Goal: Information Seeking & Learning: Learn about a topic

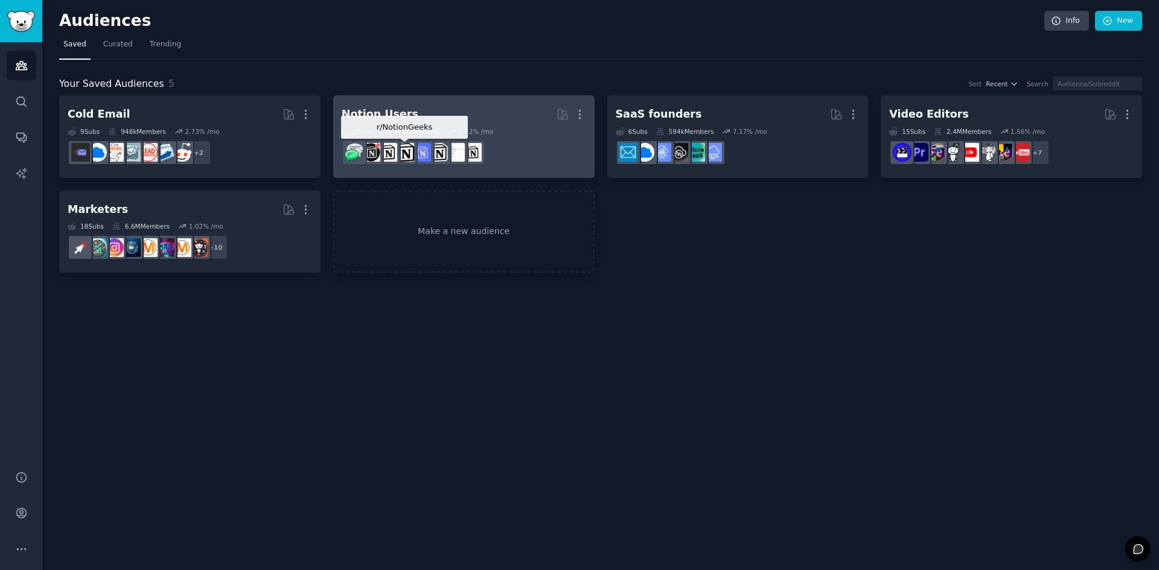
click at [423, 135] on div "461k Members" at bounding box center [411, 131] width 58 height 8
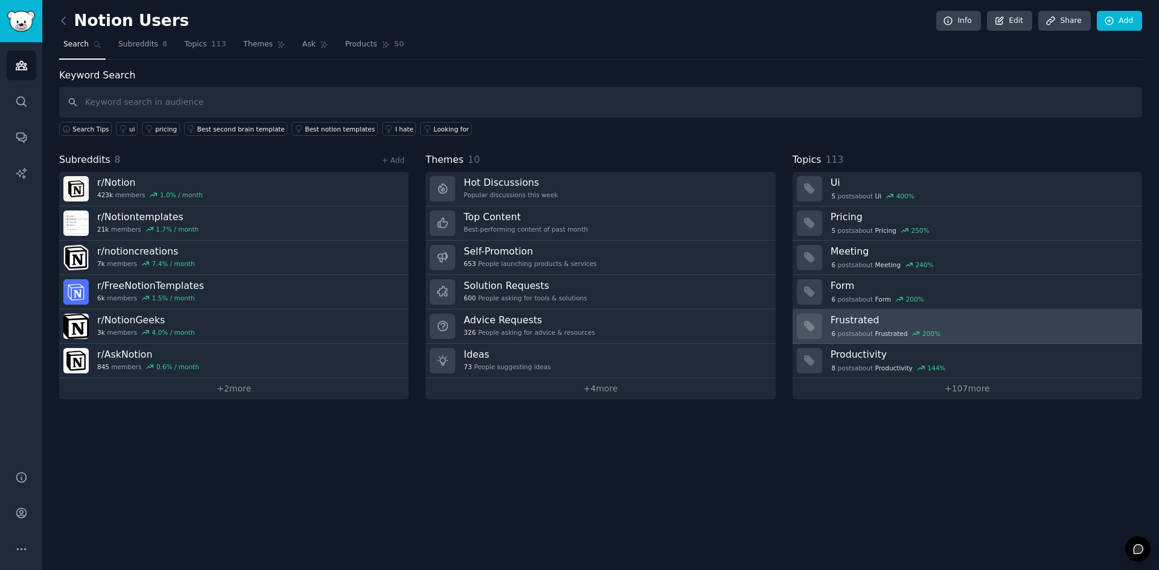
click at [960, 327] on div "6 post s about Frustrated 200 %" at bounding box center [982, 333] width 303 height 13
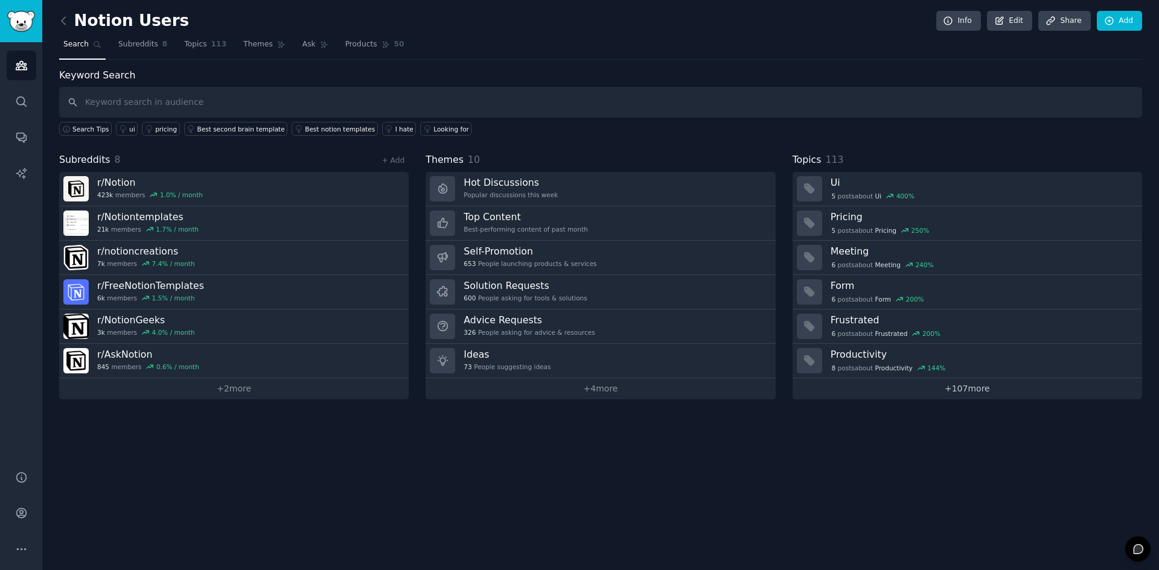
click at [911, 389] on link "+ 107 more" at bounding box center [967, 388] width 349 height 21
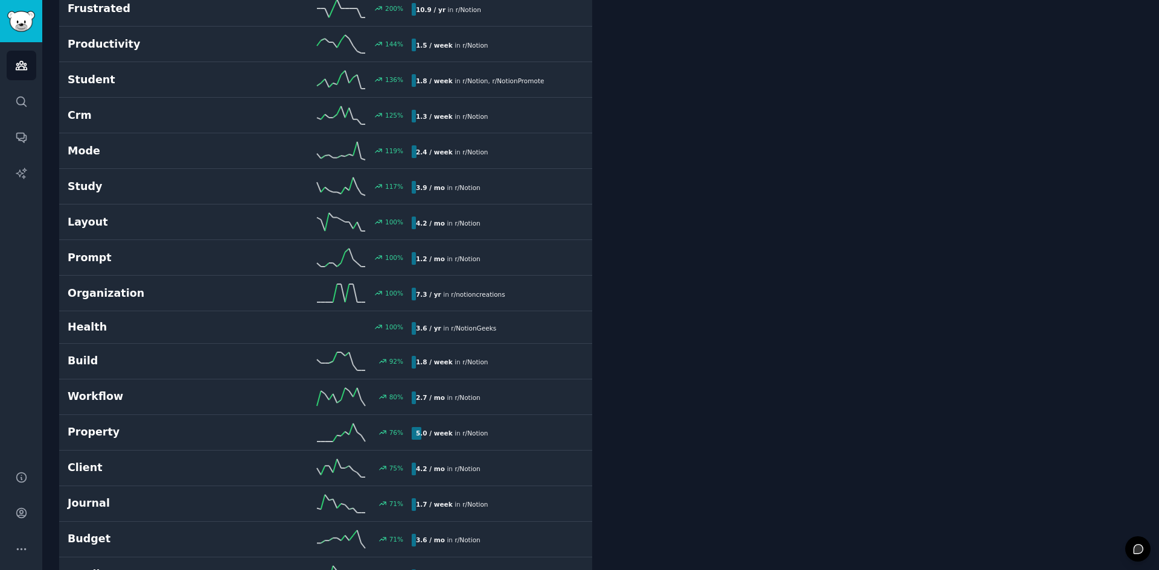
scroll to position [362, 0]
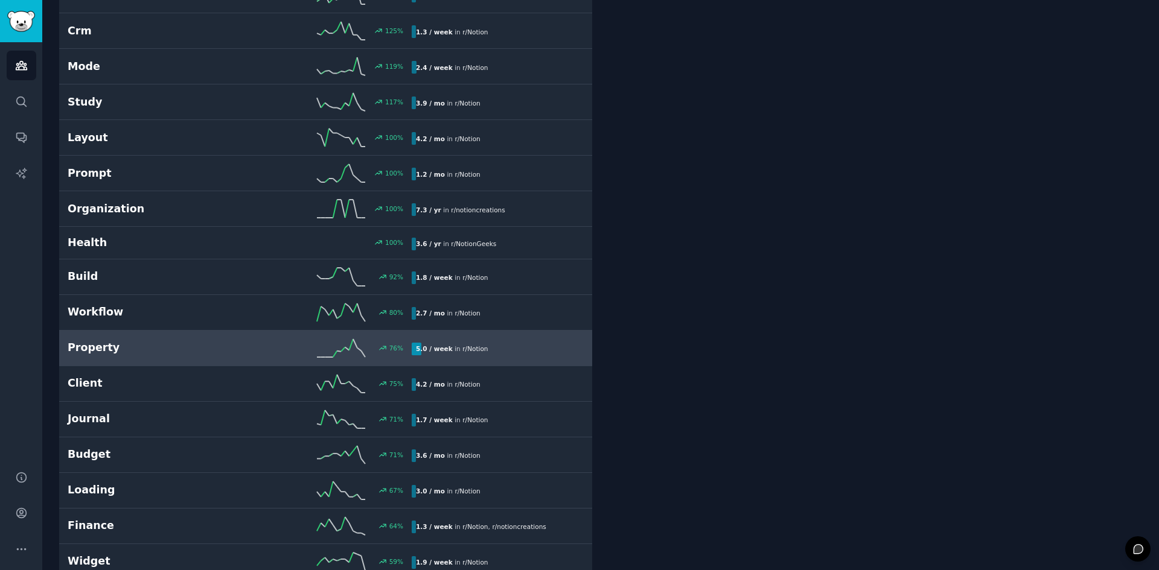
drag, startPoint x: 584, startPoint y: 337, endPoint x: 586, endPoint y: 330, distance: 7.1
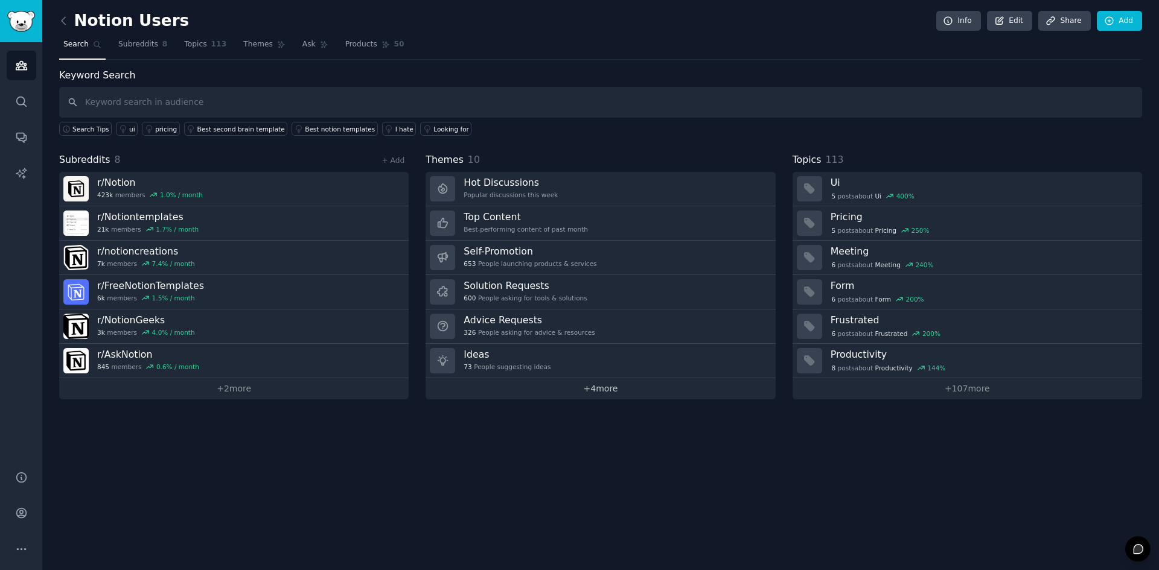
click at [601, 385] on link "+ 4 more" at bounding box center [600, 388] width 349 height 21
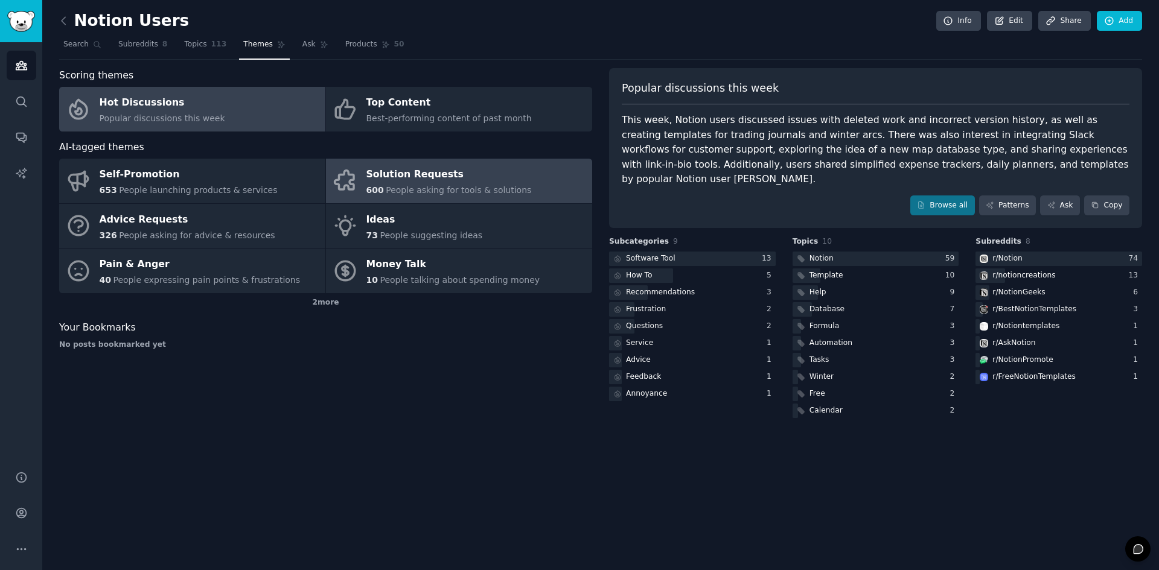
click at [432, 176] on div "Solution Requests" at bounding box center [448, 174] width 165 height 19
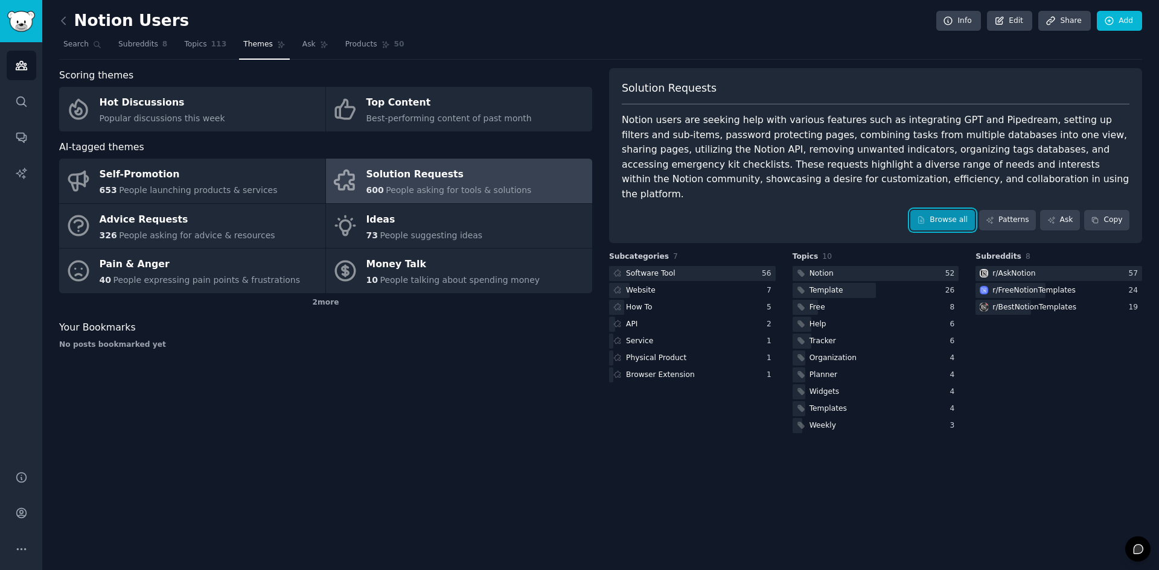
click at [966, 210] on link "Browse all" at bounding box center [942, 220] width 65 height 21
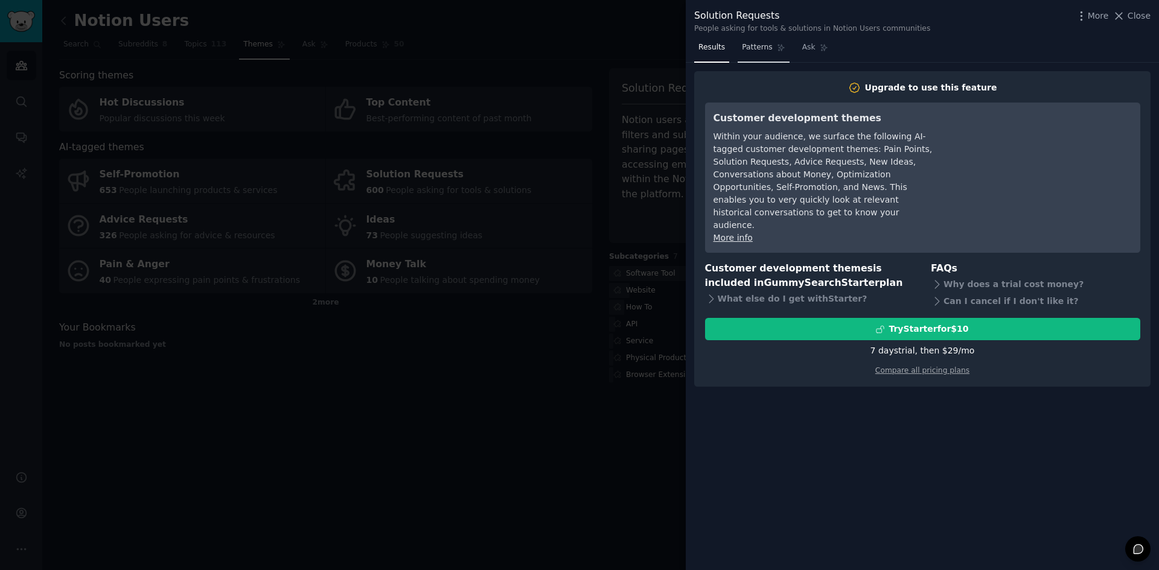
click at [762, 48] on span "Patterns" at bounding box center [757, 47] width 30 height 11
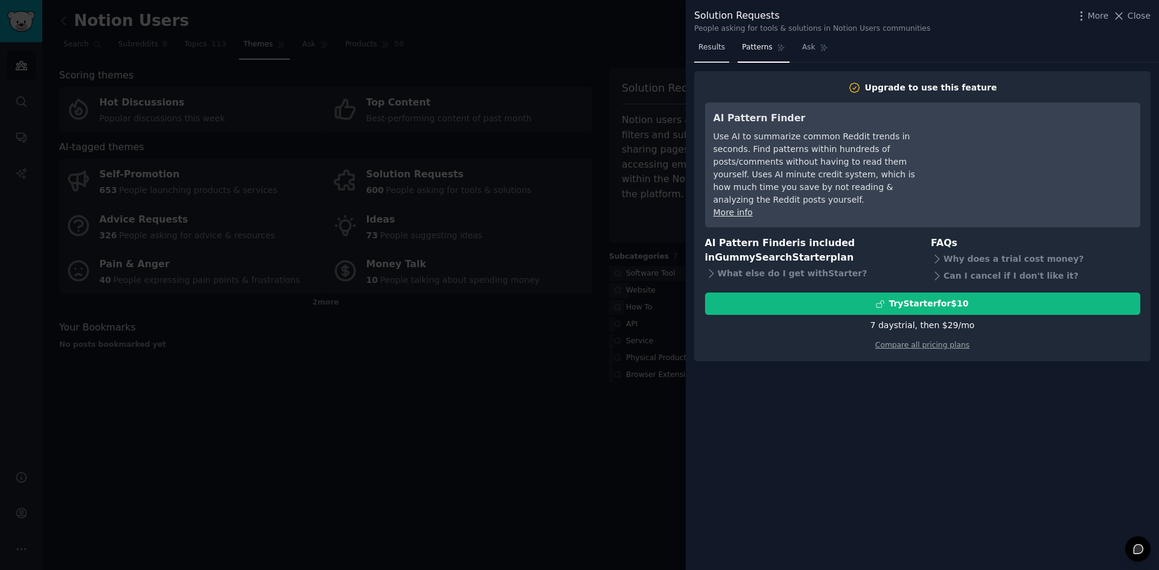
click at [721, 51] on span "Results" at bounding box center [711, 47] width 27 height 11
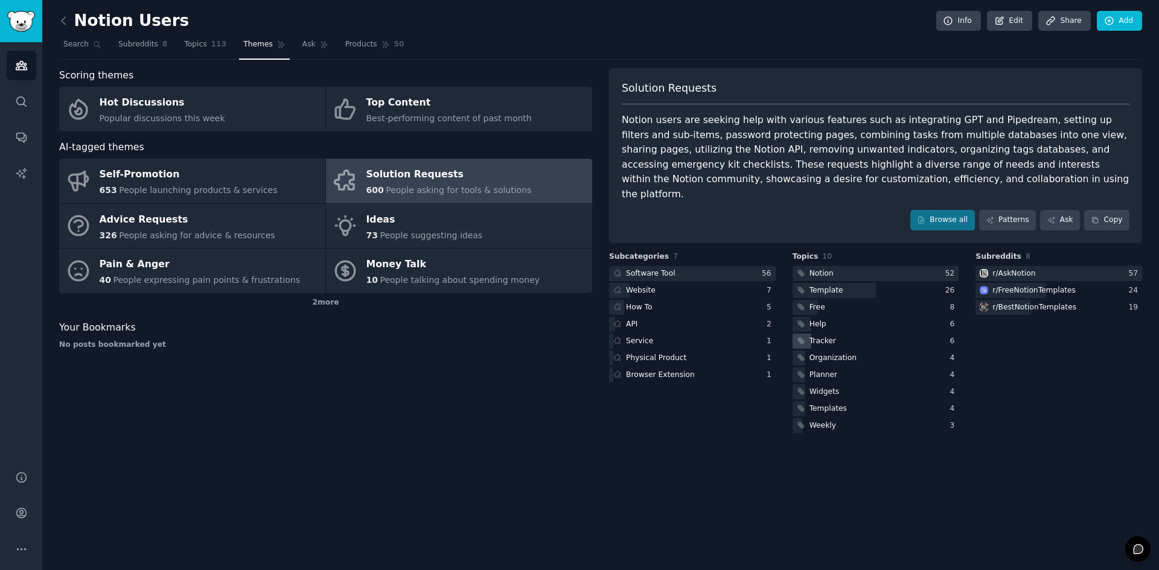
click at [823, 336] on div "Tracker" at bounding box center [822, 341] width 27 height 11
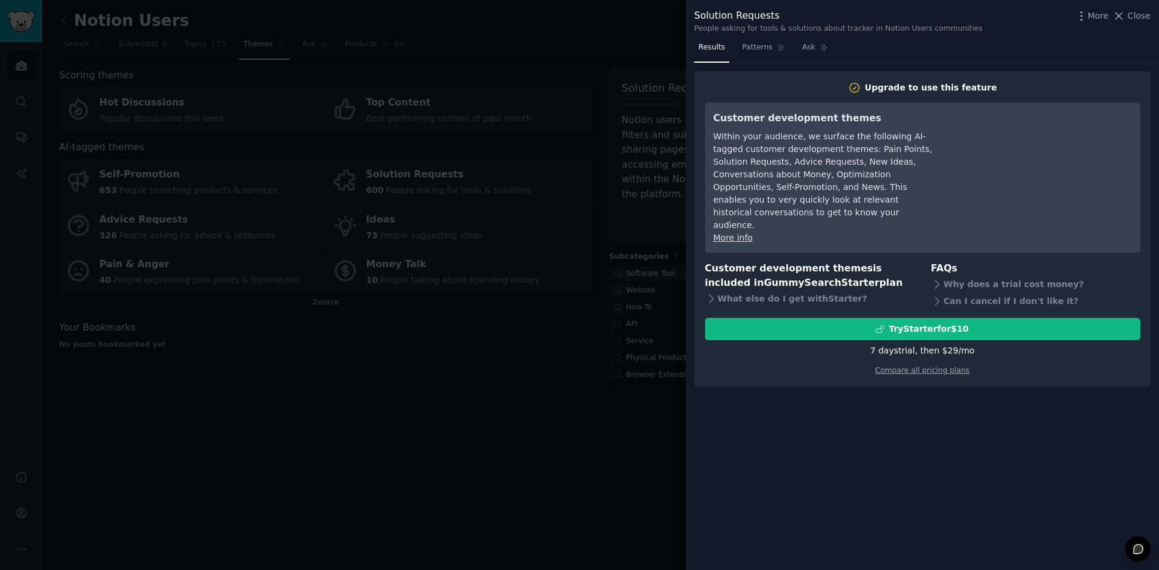
drag, startPoint x: 825, startPoint y: 233, endPoint x: 820, endPoint y: 220, distance: 13.6
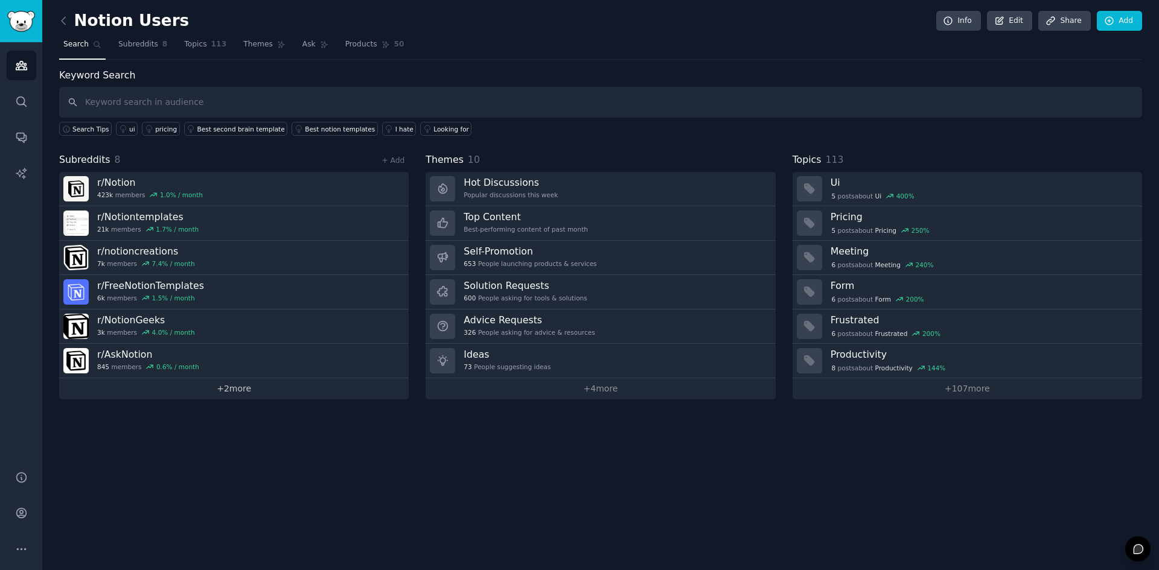
click at [242, 397] on link "+ 2 more" at bounding box center [233, 388] width 349 height 21
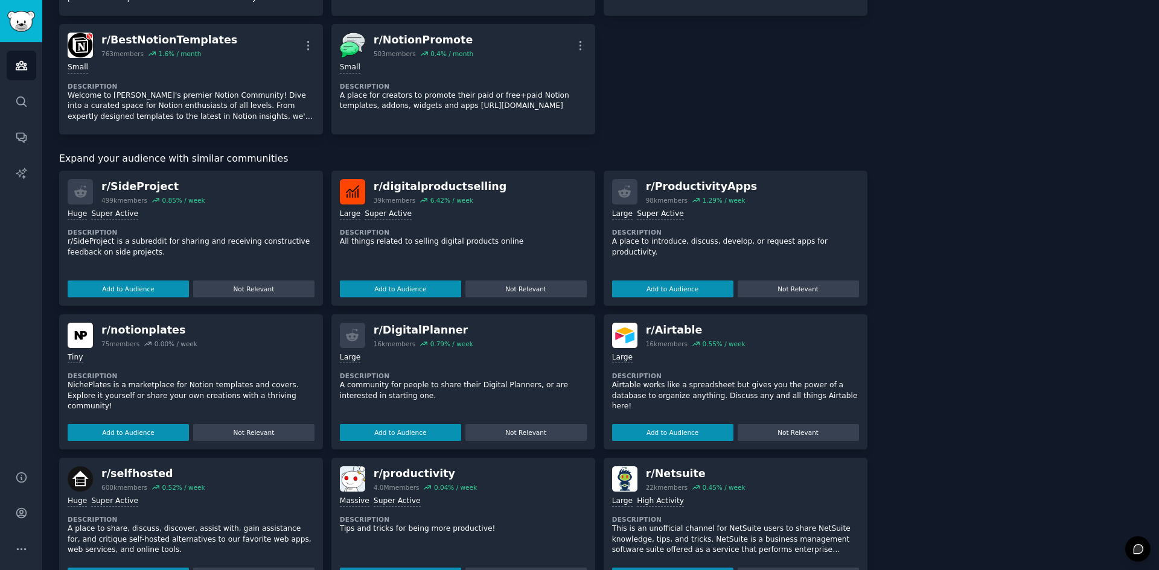
scroll to position [302, 0]
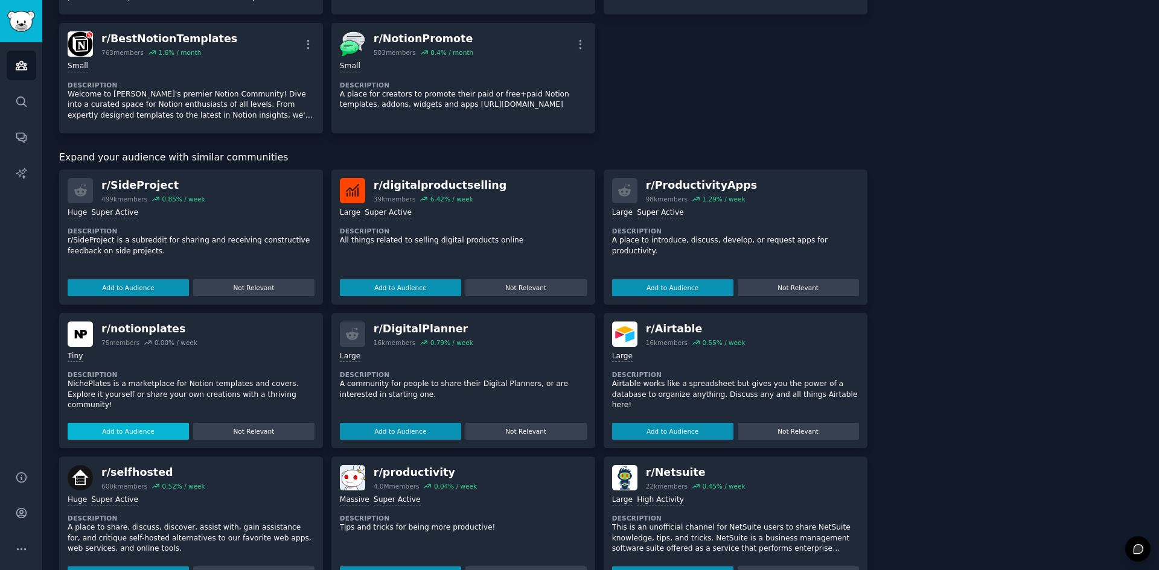
click at [150, 431] on button "Add to Audience" at bounding box center [128, 431] width 121 height 17
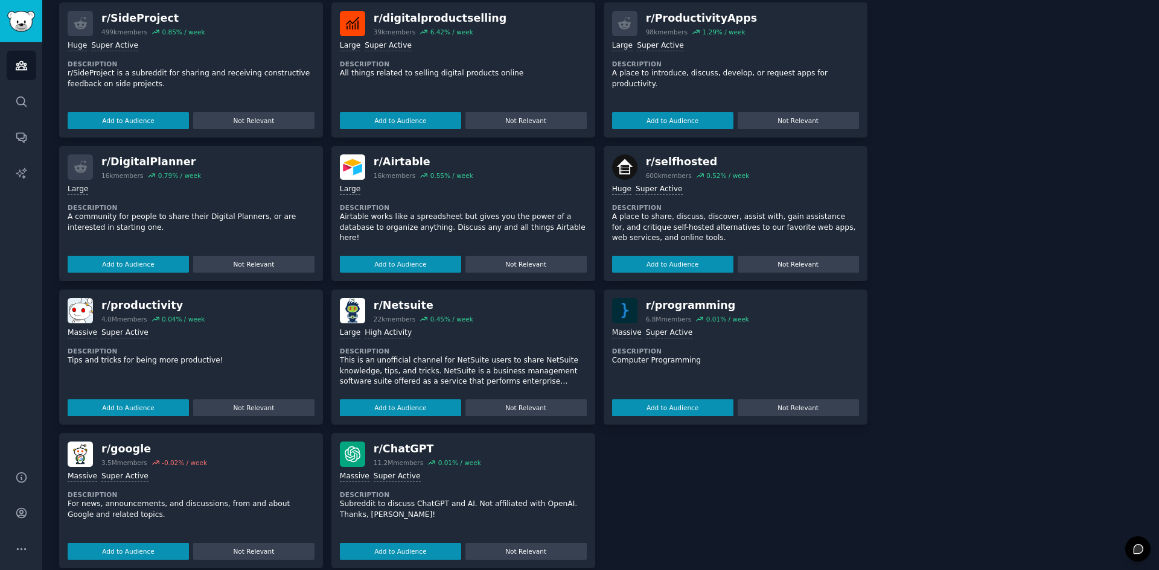
scroll to position [472, 0]
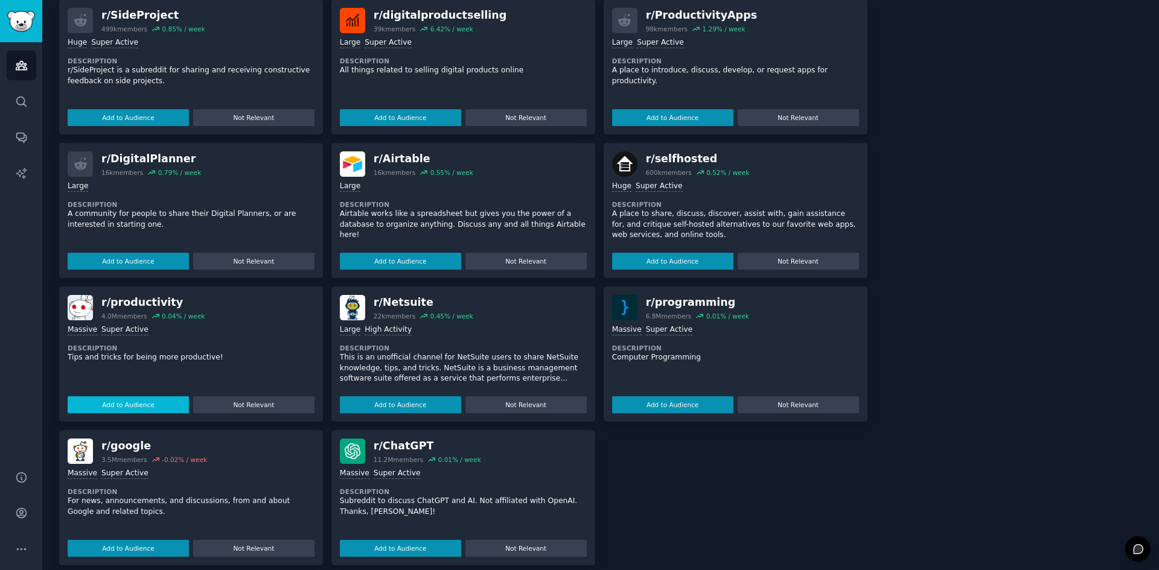
click at [163, 400] on button "Add to Audience" at bounding box center [128, 405] width 121 height 17
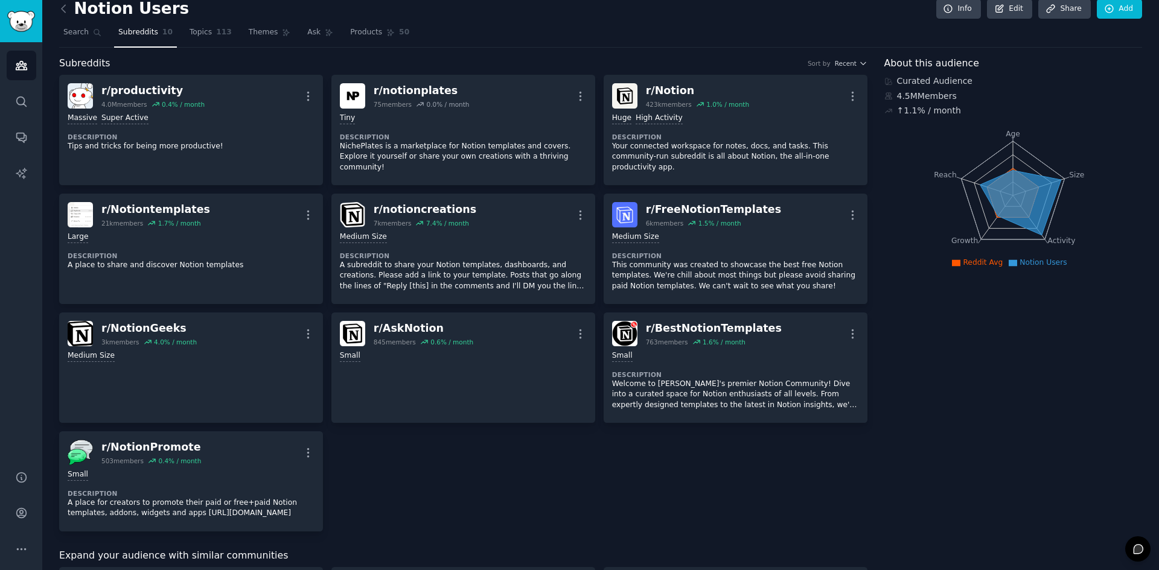
scroll to position [0, 0]
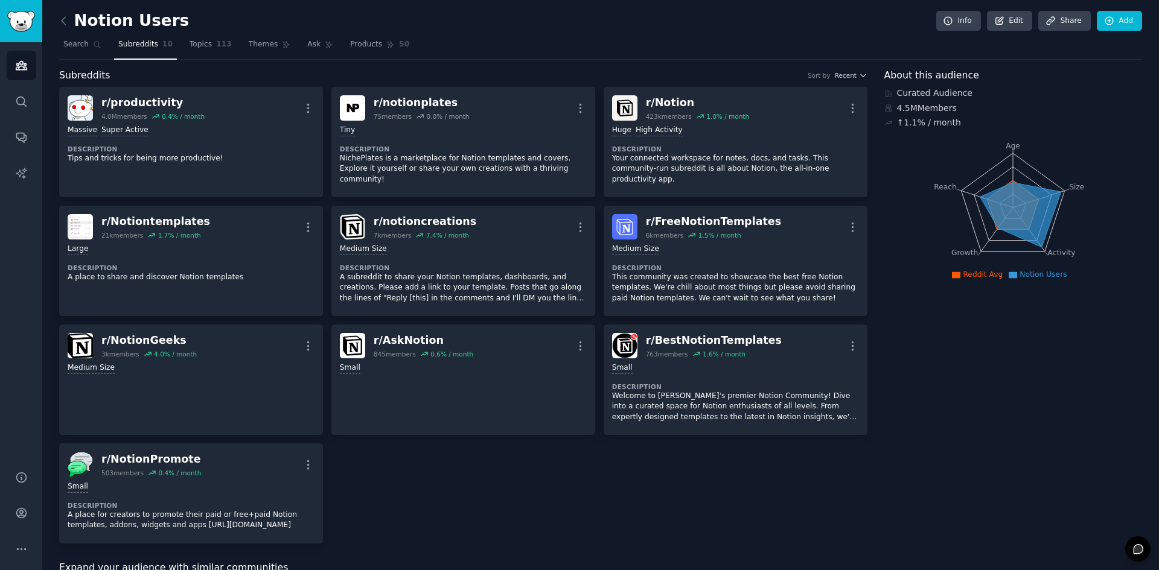
click at [143, 55] on link "Subreddits 10" at bounding box center [145, 47] width 63 height 25
click at [83, 50] on link "Search" at bounding box center [82, 47] width 46 height 25
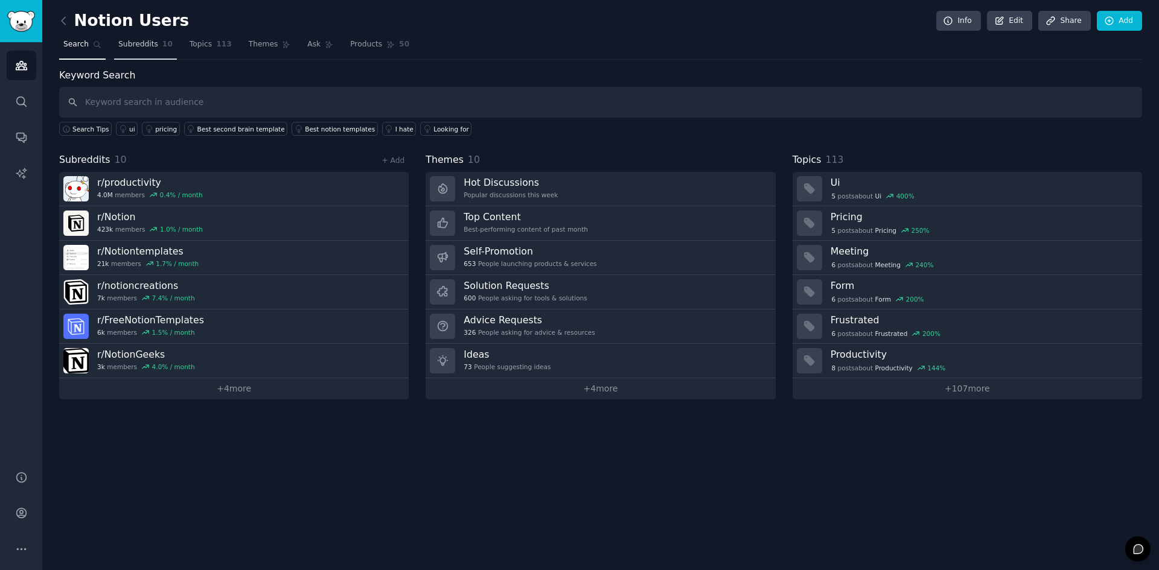
click at [134, 52] on link "Subreddits 10" at bounding box center [145, 47] width 63 height 25
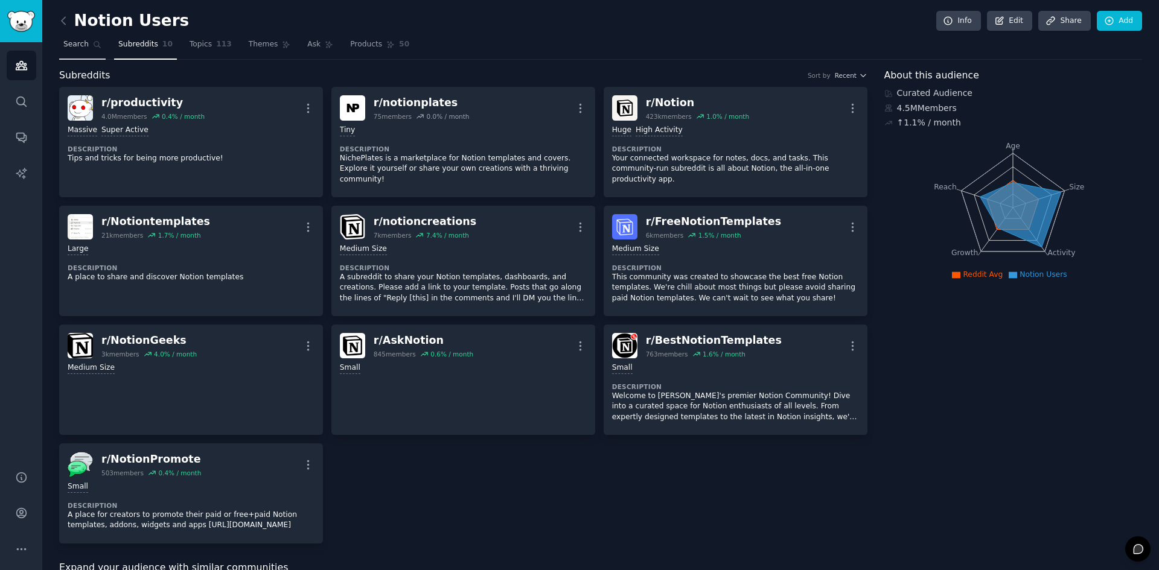
click at [84, 55] on link "Search" at bounding box center [82, 47] width 46 height 25
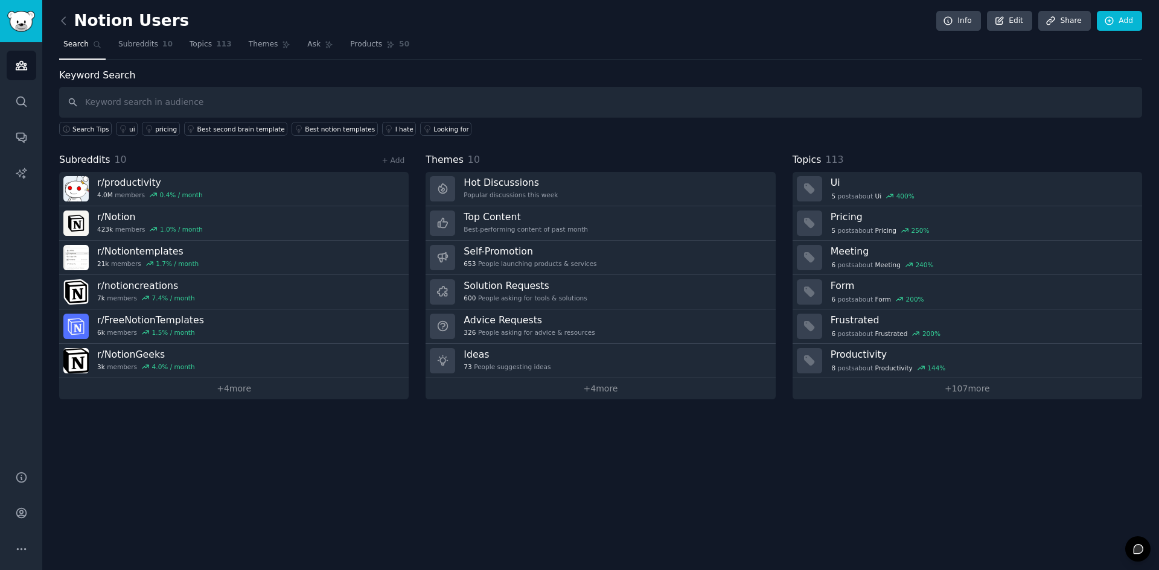
click at [128, 101] on input "text" at bounding box center [600, 102] width 1083 height 31
type input "notion"
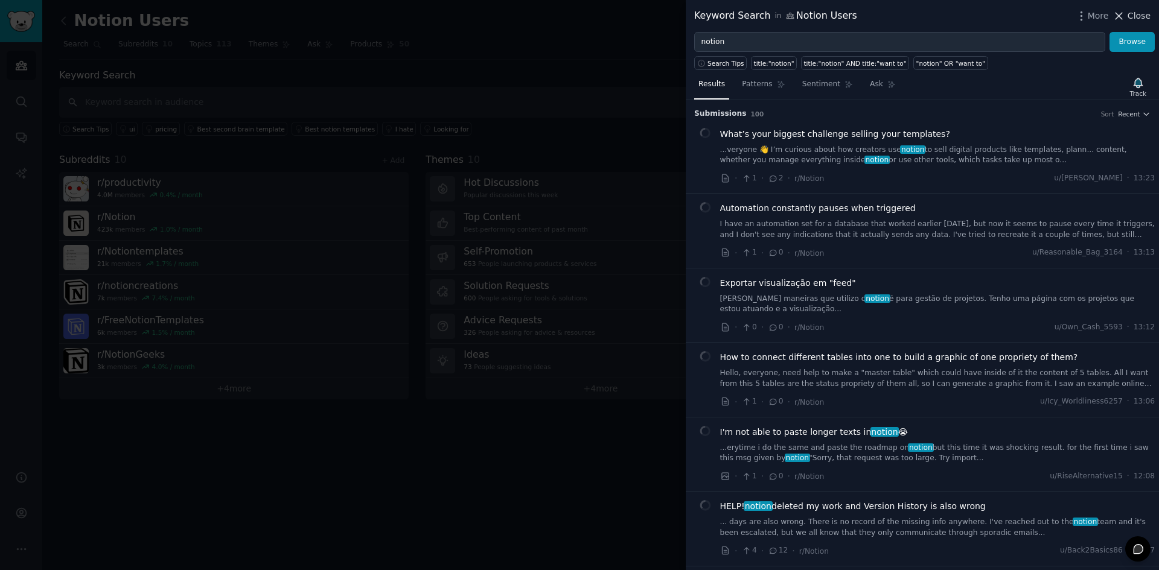
click at [1134, 21] on span "Close" at bounding box center [1139, 16] width 23 height 13
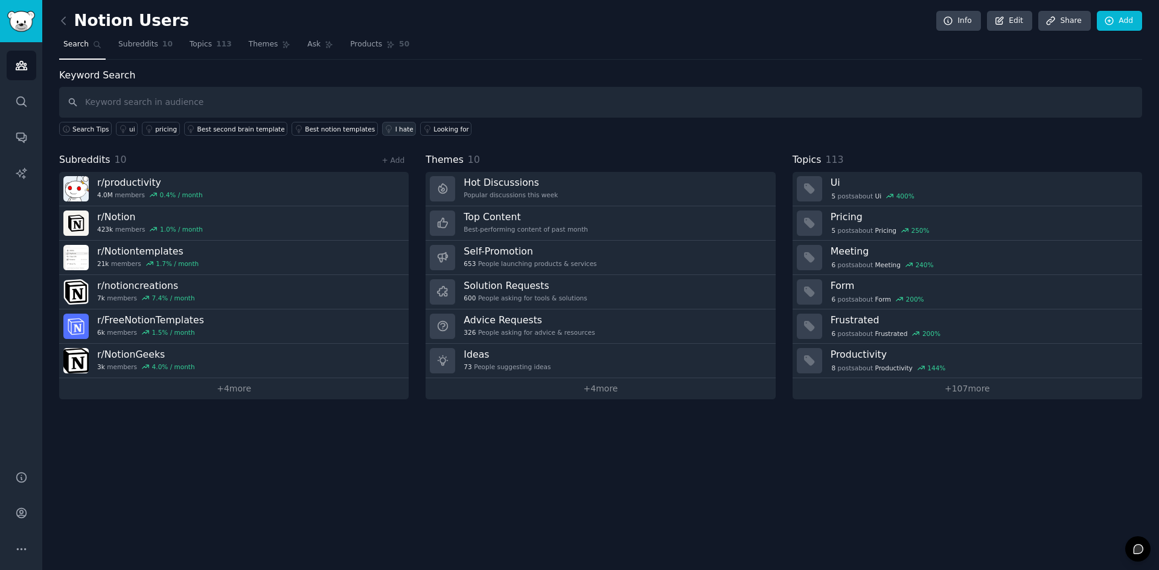
click at [395, 132] on div "I hate" at bounding box center [404, 129] width 18 height 8
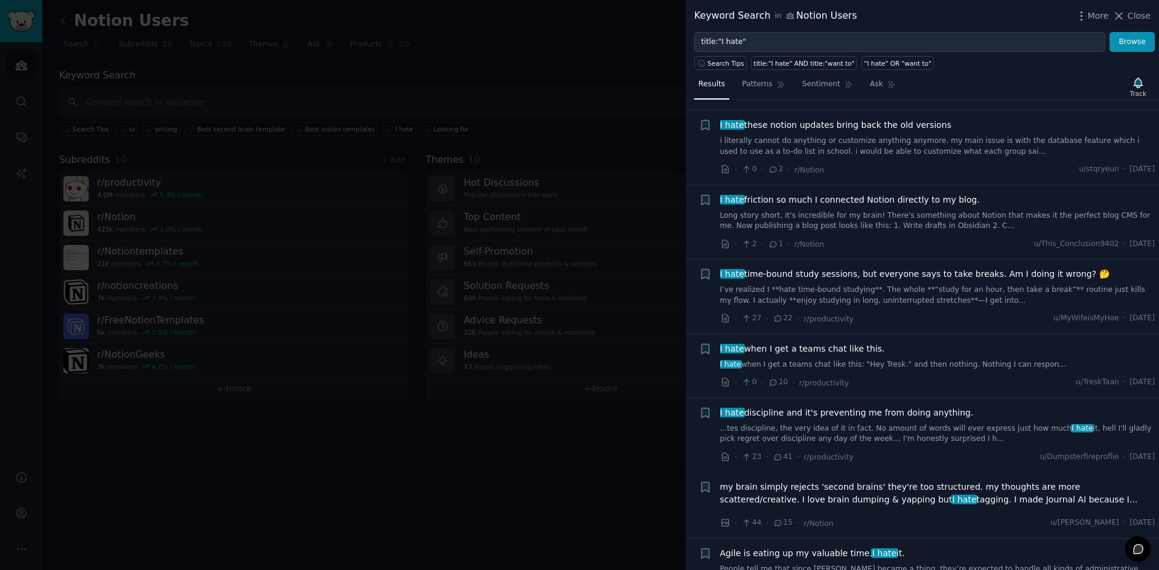
scroll to position [121, 0]
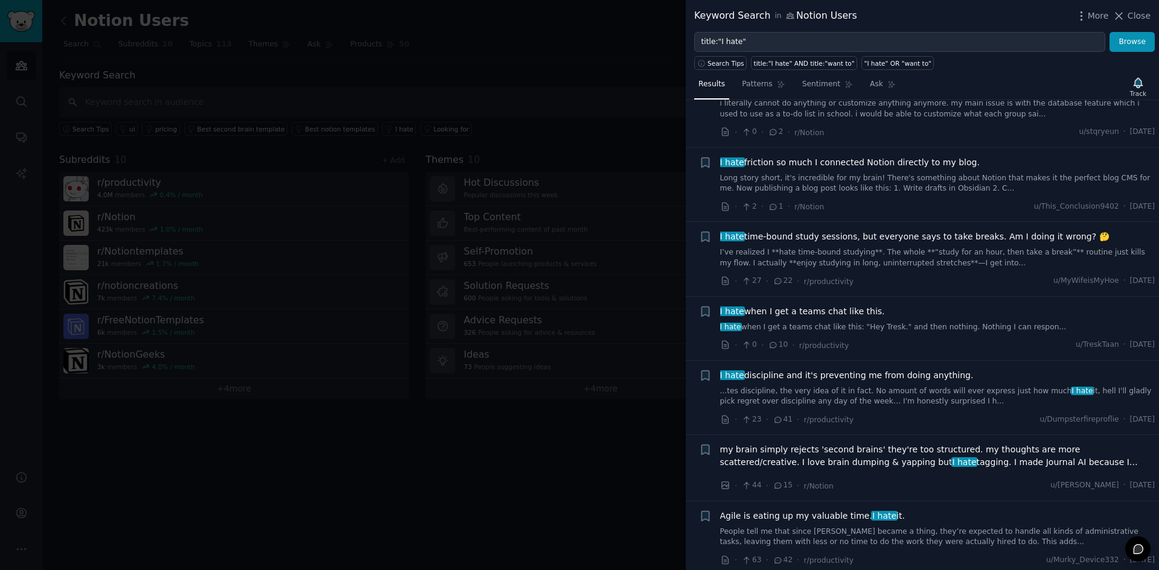
drag, startPoint x: 380, startPoint y: 241, endPoint x: 322, endPoint y: 322, distance: 99.5
click at [379, 243] on div at bounding box center [579, 285] width 1159 height 570
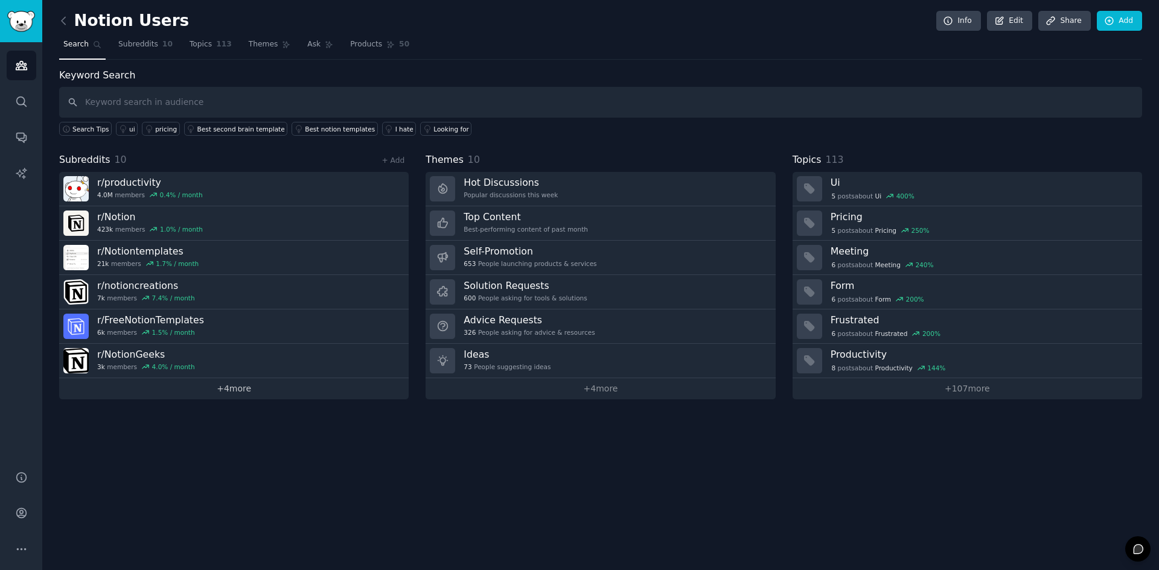
click at [239, 391] on link "+ 4 more" at bounding box center [233, 388] width 349 height 21
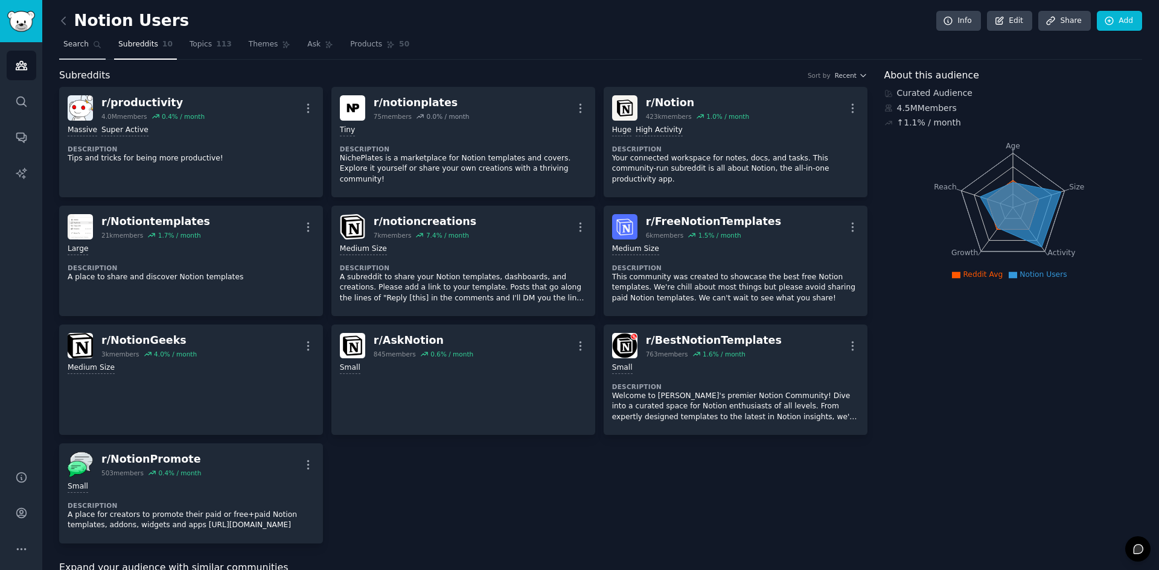
click at [75, 39] on span "Search" at bounding box center [75, 44] width 25 height 11
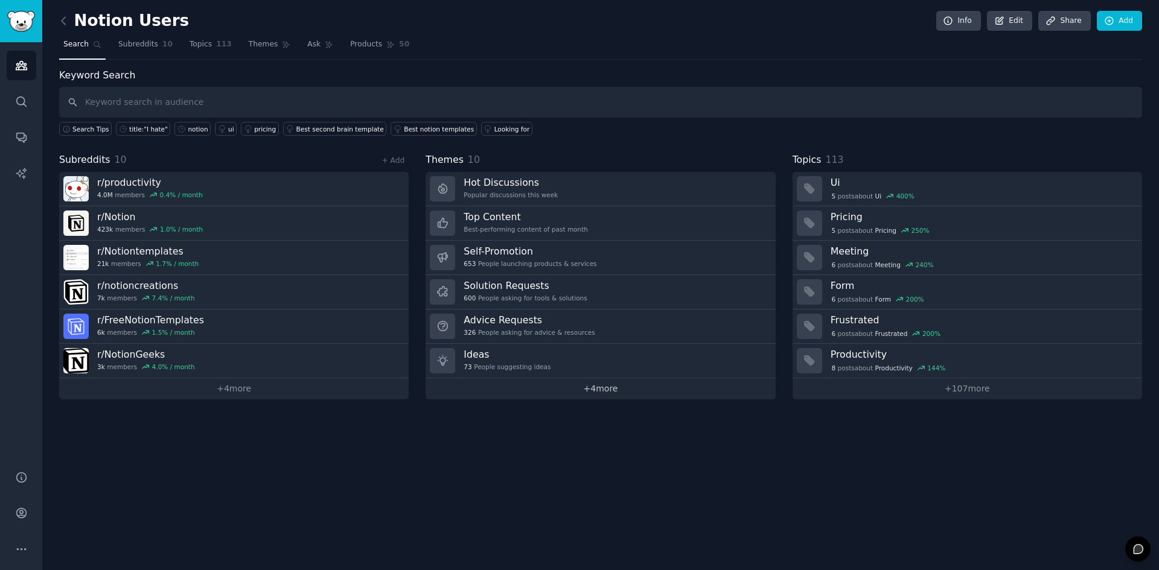
click at [526, 392] on link "+ 4 more" at bounding box center [600, 388] width 349 height 21
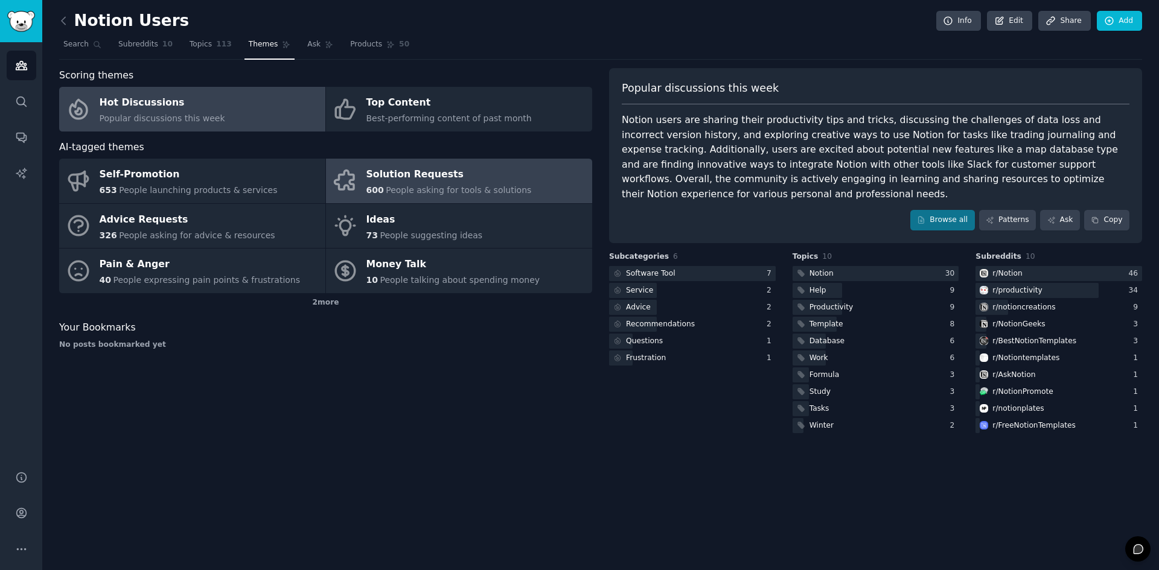
click at [462, 197] on link "Solution Requests 600 People asking for tools & solutions" at bounding box center [459, 181] width 266 height 45
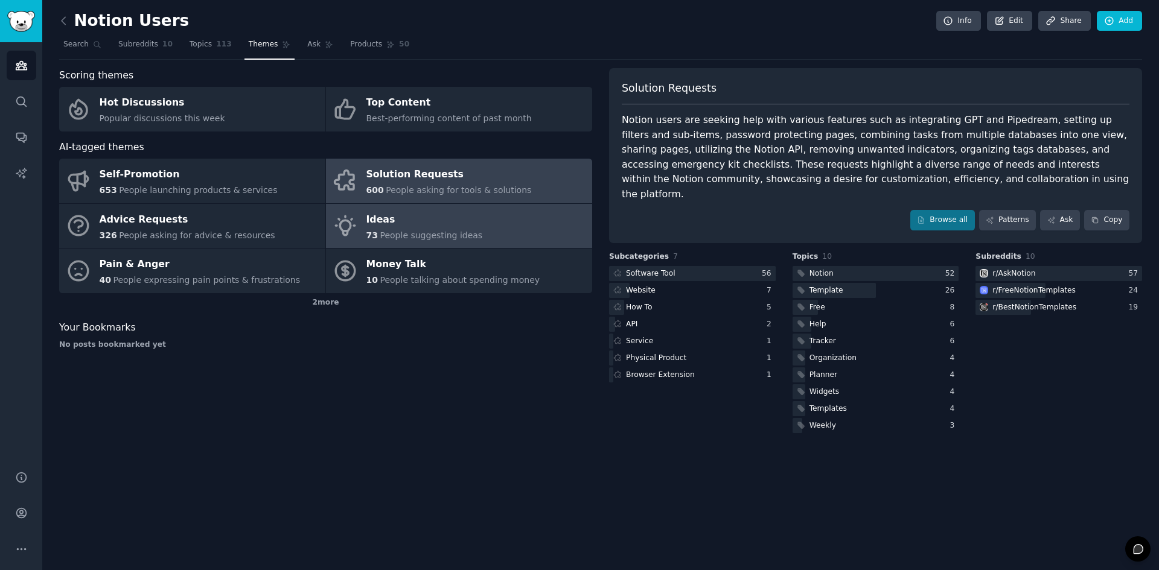
click at [462, 242] on link "Ideas 73 People suggesting ideas" at bounding box center [459, 226] width 266 height 45
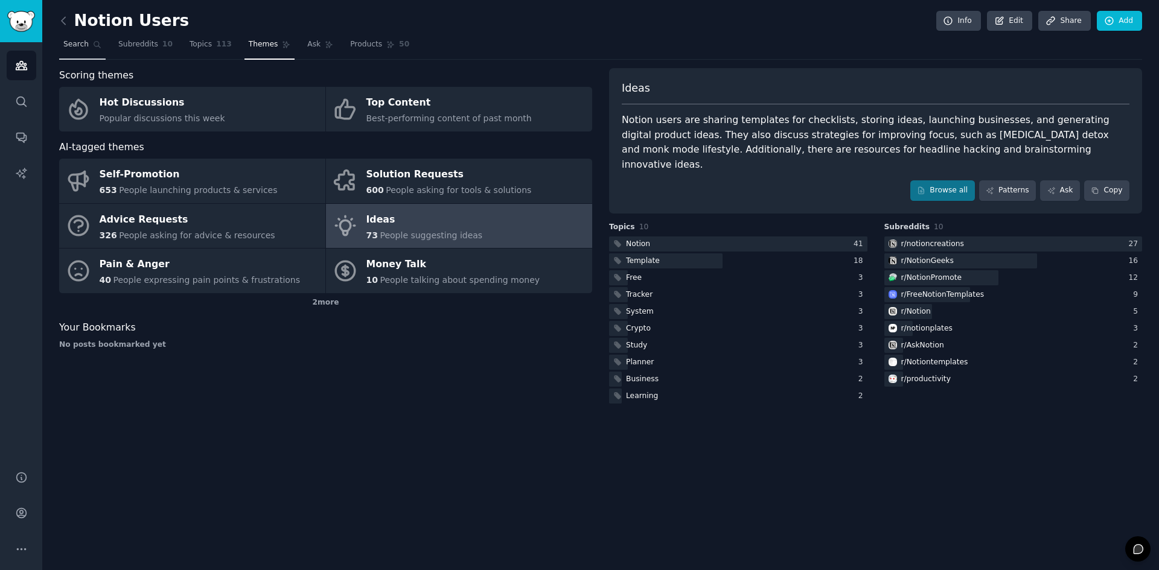
click at [93, 42] on icon at bounding box center [97, 44] width 8 height 8
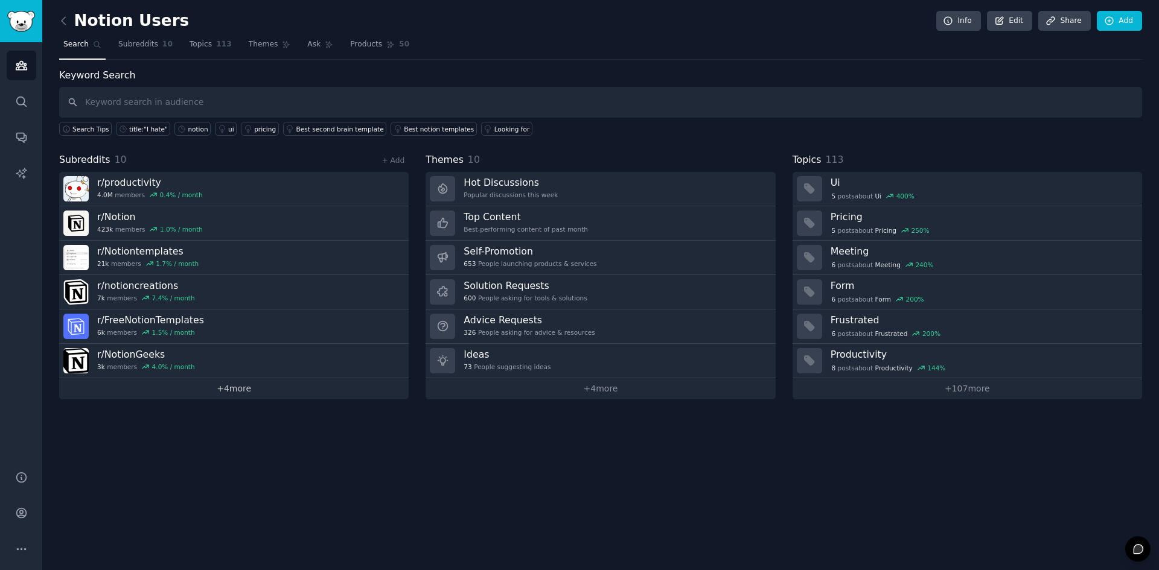
click at [221, 388] on link "+ 4 more" at bounding box center [233, 388] width 349 height 21
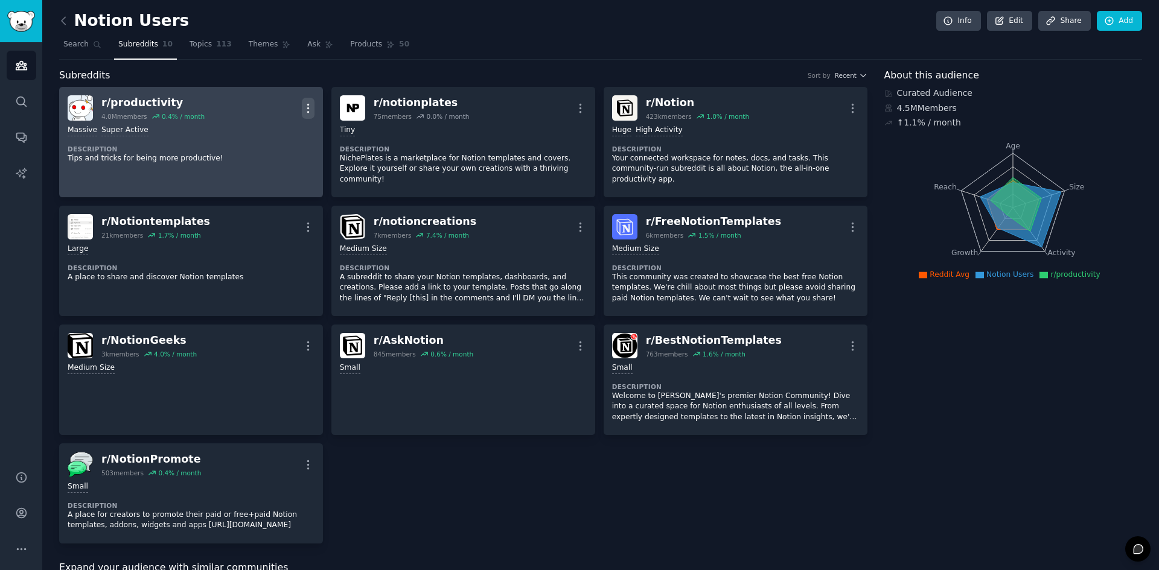
click at [307, 109] on icon "button" at bounding box center [307, 108] width 1 height 8
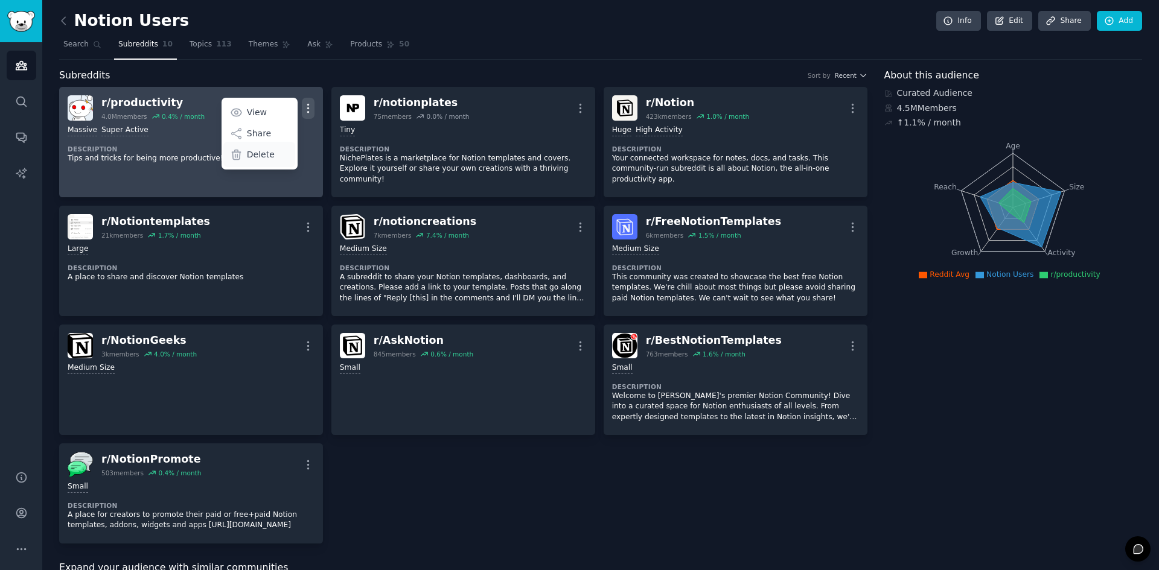
click at [283, 158] on div "Delete" at bounding box center [259, 154] width 72 height 25
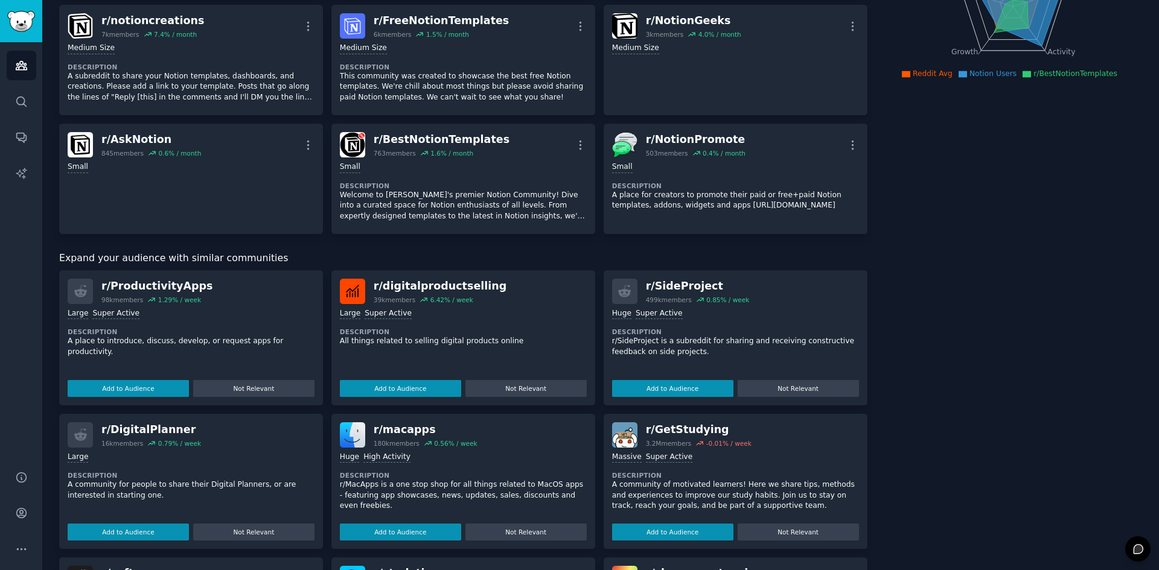
scroll to position [241, 0]
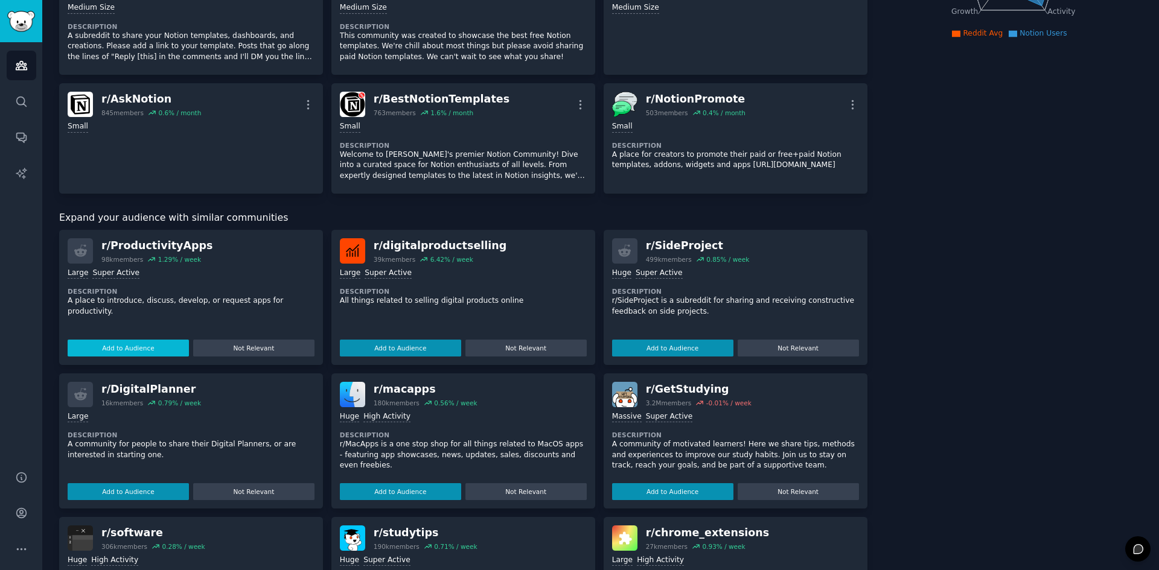
click at [156, 340] on button "Add to Audience" at bounding box center [128, 348] width 121 height 17
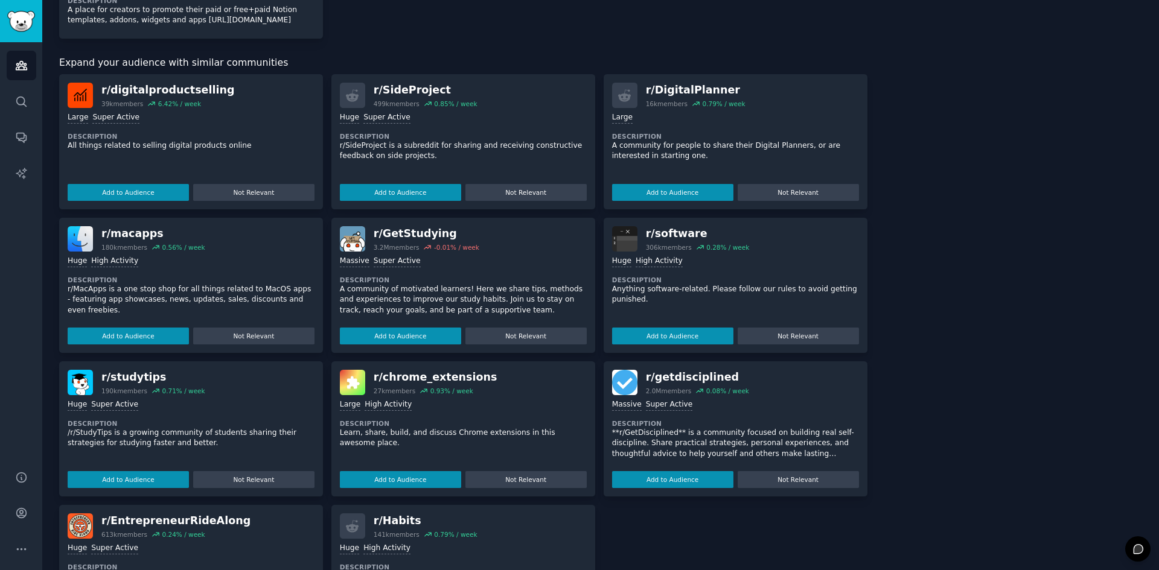
scroll to position [543, 0]
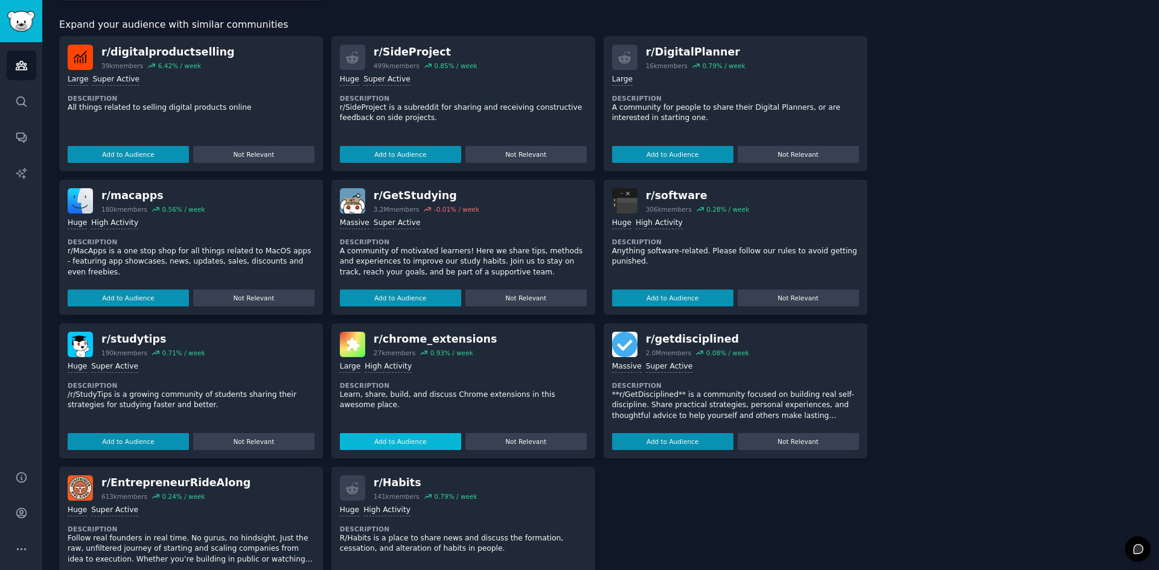
click at [413, 433] on button "Add to Audience" at bounding box center [400, 441] width 121 height 17
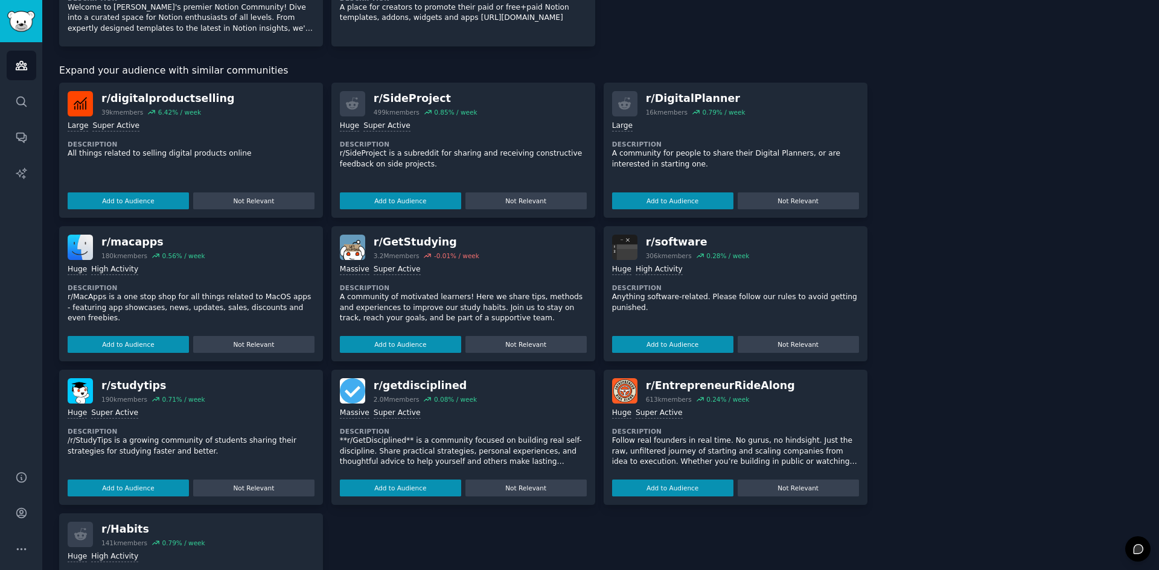
scroll to position [313, 0]
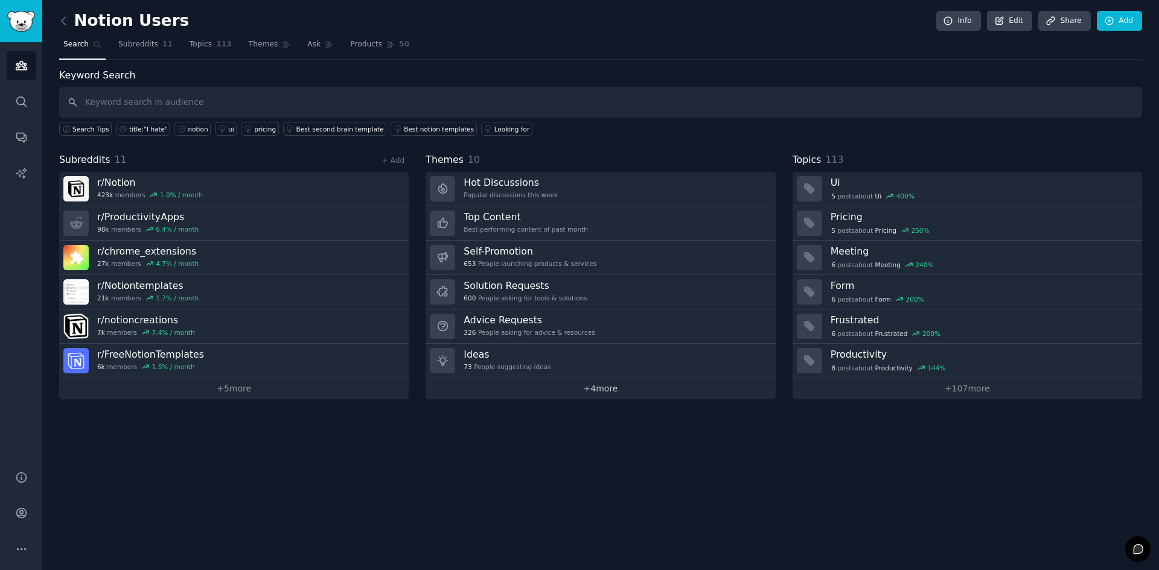
click at [554, 390] on link "+ 4 more" at bounding box center [600, 388] width 349 height 21
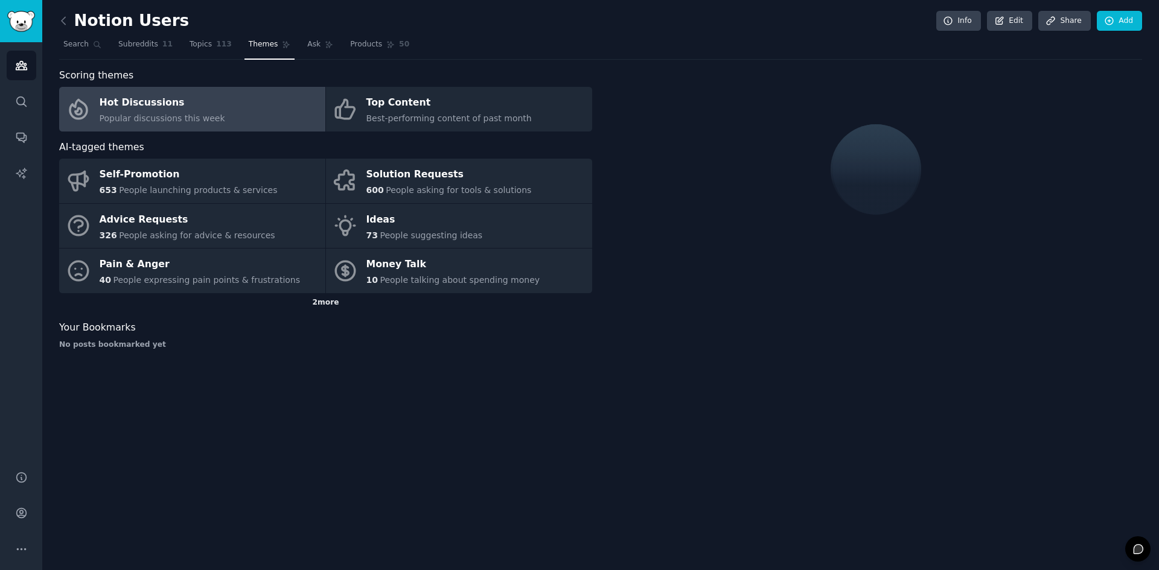
click at [320, 302] on div "2 more" at bounding box center [325, 302] width 533 height 19
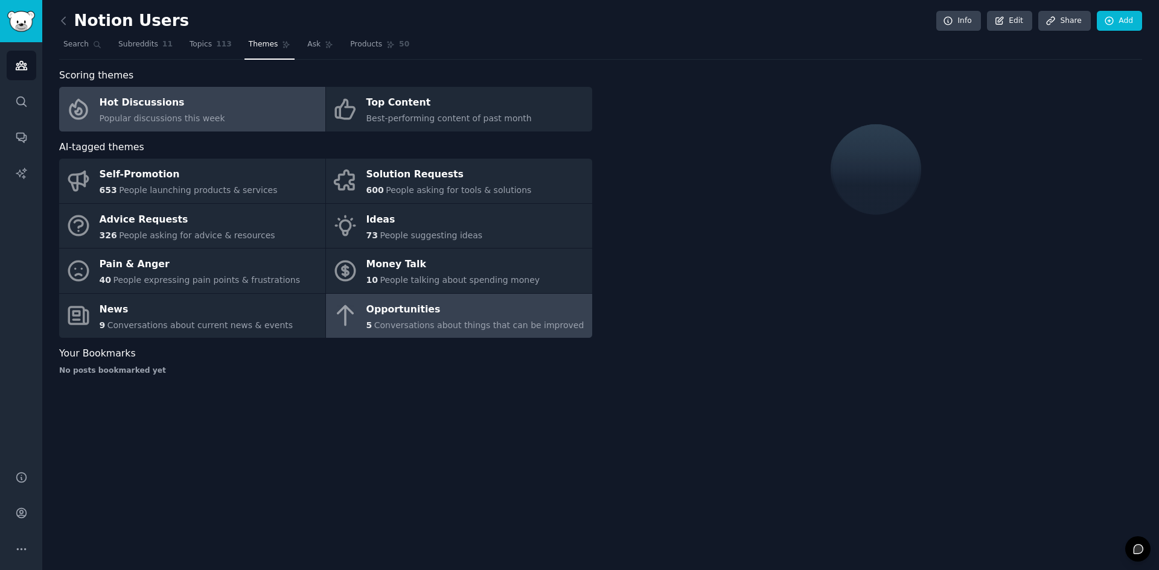
click at [461, 335] on link "Opportunities 5 Conversations about things that can be improved" at bounding box center [459, 316] width 266 height 45
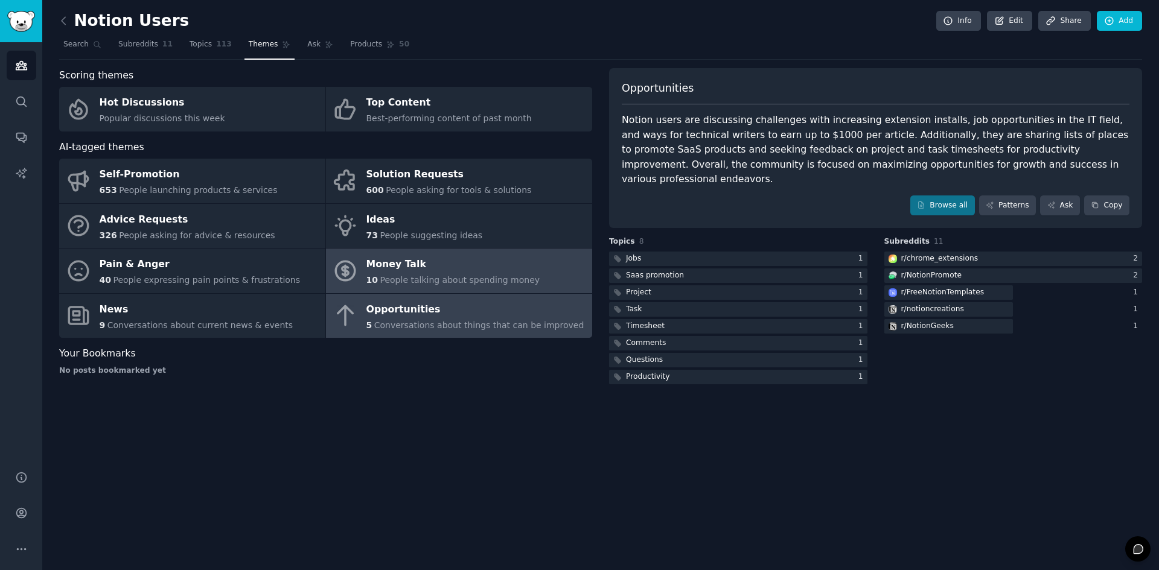
click at [416, 290] on link "Money Talk 10 People talking about spending money" at bounding box center [459, 271] width 266 height 45
